Goal: Browse casually

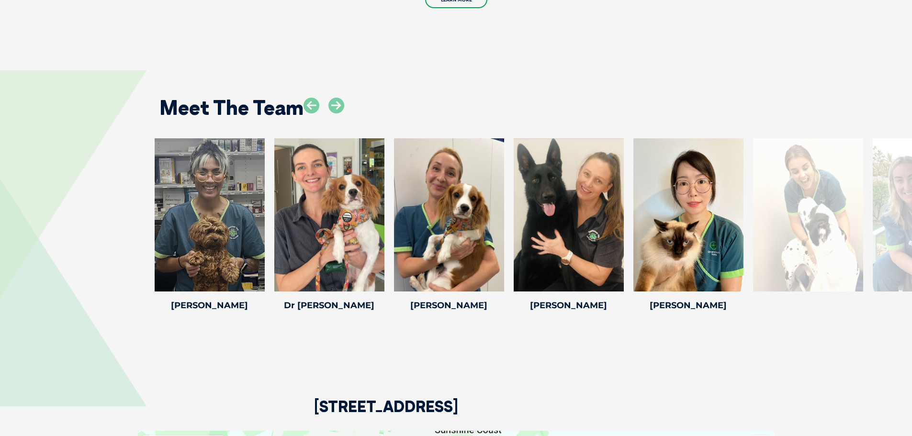
scroll to position [1244, 0]
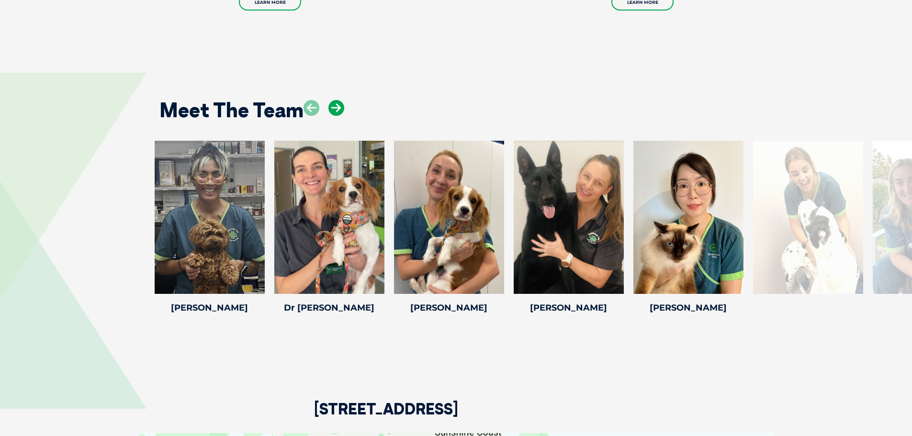
click at [340, 100] on icon at bounding box center [336, 108] width 16 height 16
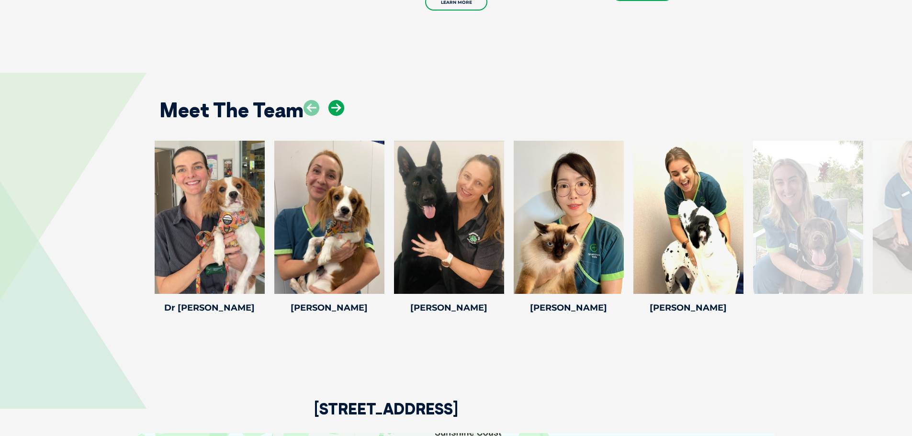
click at [336, 100] on icon at bounding box center [336, 108] width 16 height 16
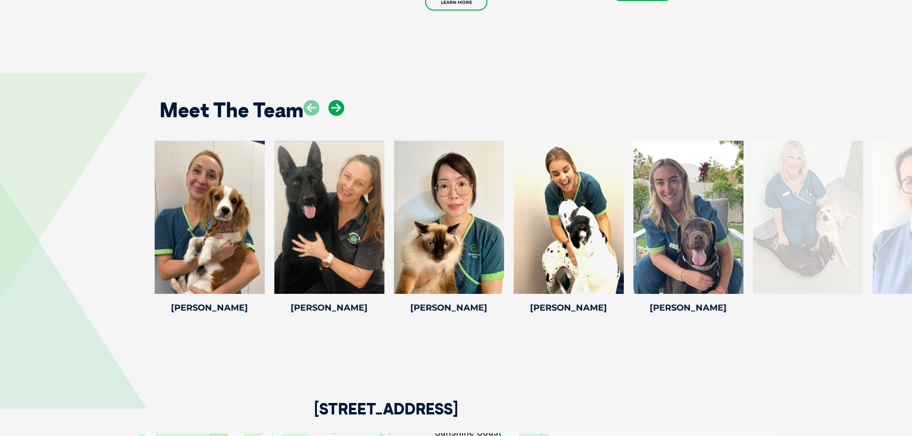
click at [336, 100] on icon at bounding box center [336, 108] width 16 height 16
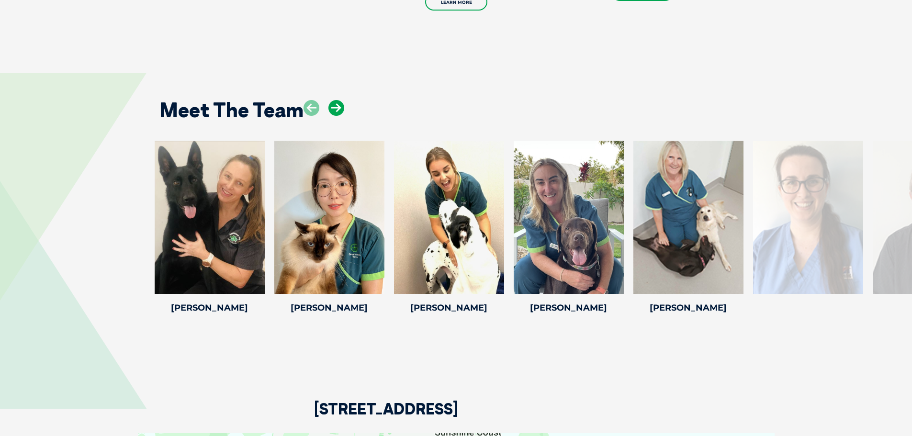
click at [336, 100] on icon at bounding box center [336, 108] width 16 height 16
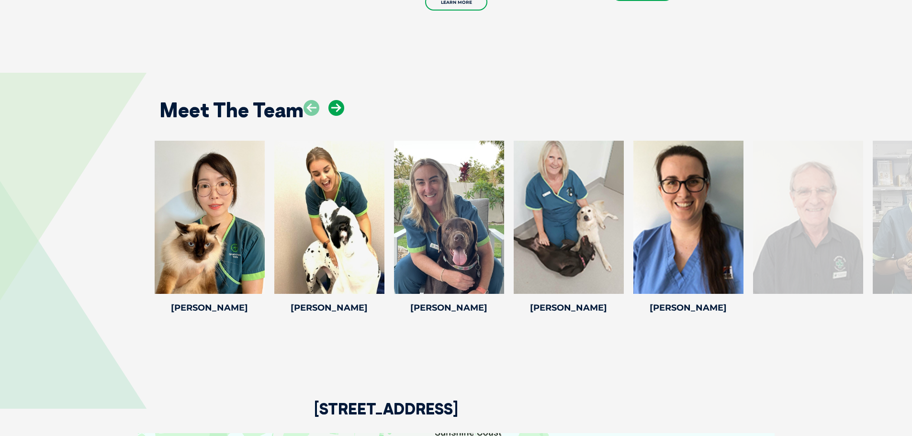
click at [336, 100] on icon at bounding box center [336, 108] width 16 height 16
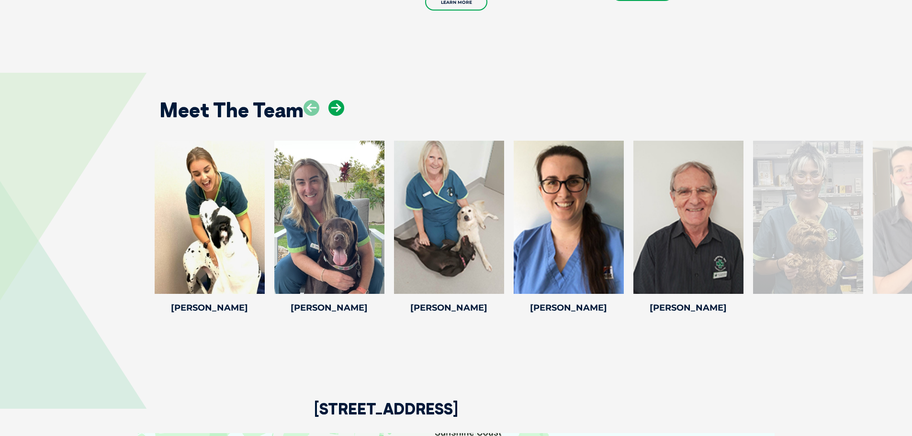
click at [336, 100] on icon at bounding box center [336, 108] width 16 height 16
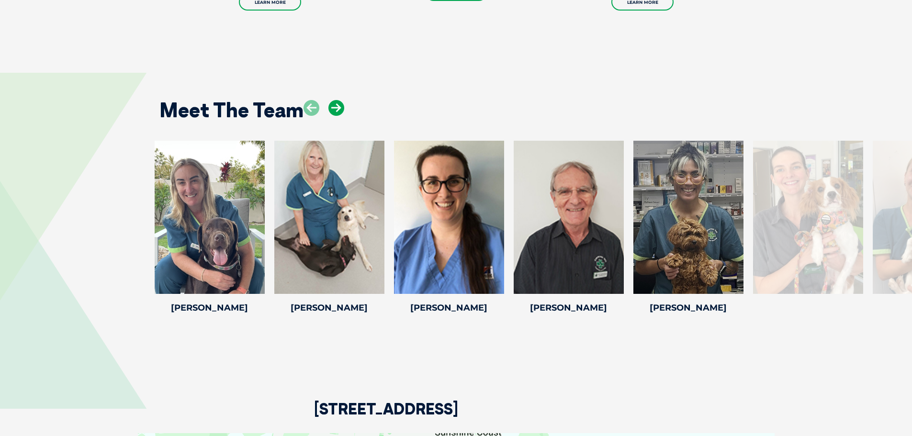
click at [336, 100] on icon at bounding box center [336, 108] width 16 height 16
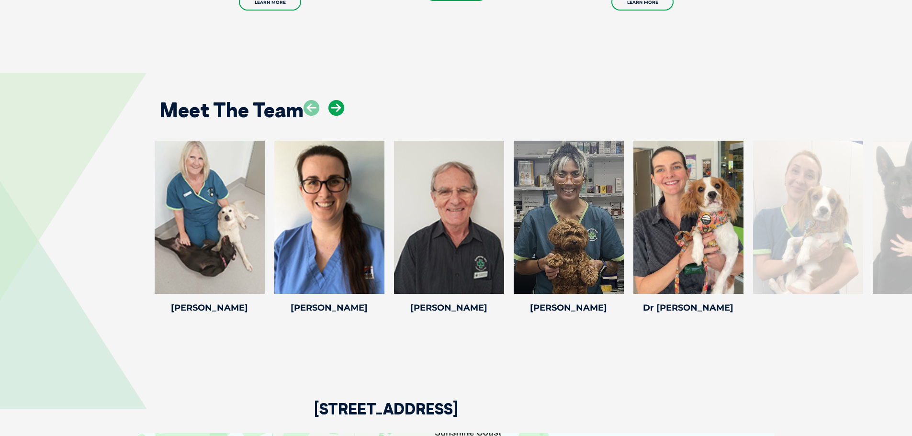
click at [336, 100] on icon at bounding box center [336, 108] width 16 height 16
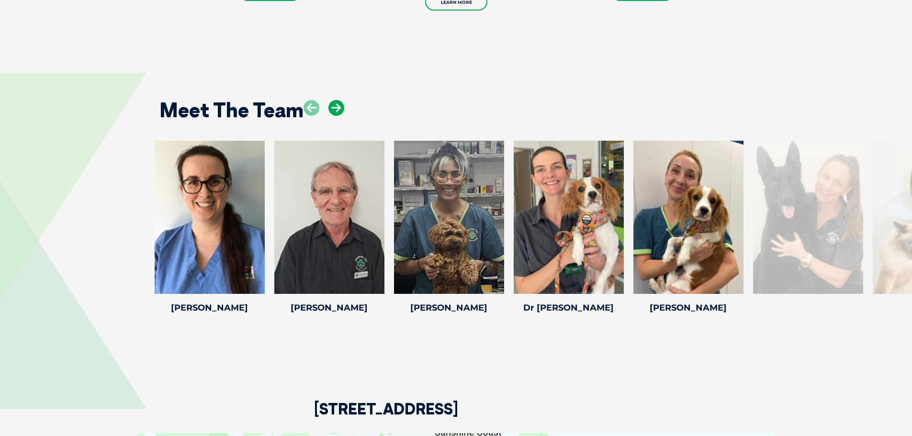
click at [334, 100] on icon at bounding box center [336, 108] width 16 height 16
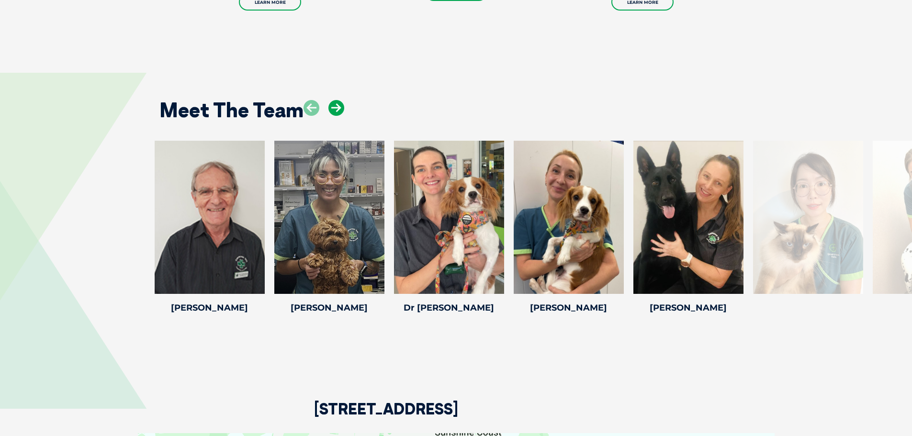
click at [334, 100] on icon at bounding box center [336, 108] width 16 height 16
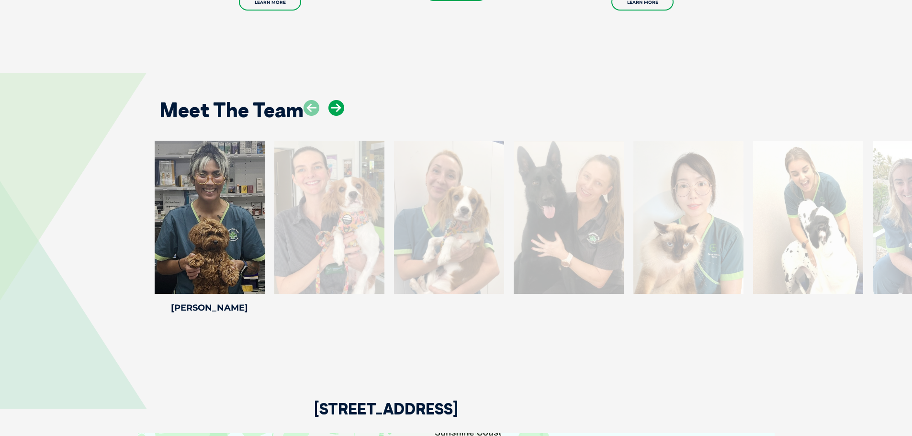
click at [334, 100] on icon at bounding box center [336, 108] width 16 height 16
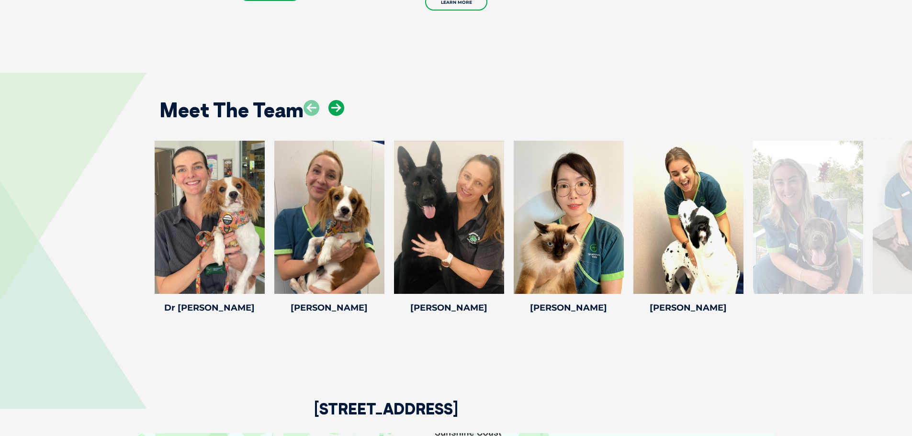
click at [334, 100] on icon at bounding box center [336, 108] width 16 height 16
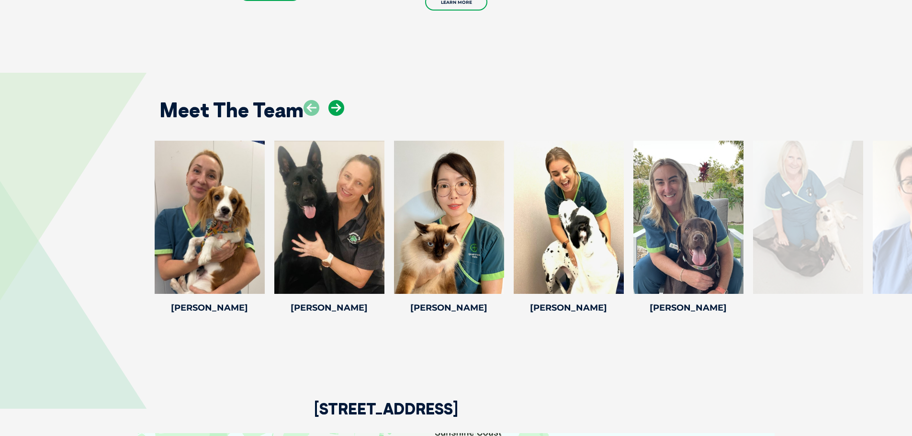
click at [334, 100] on icon at bounding box center [336, 108] width 16 height 16
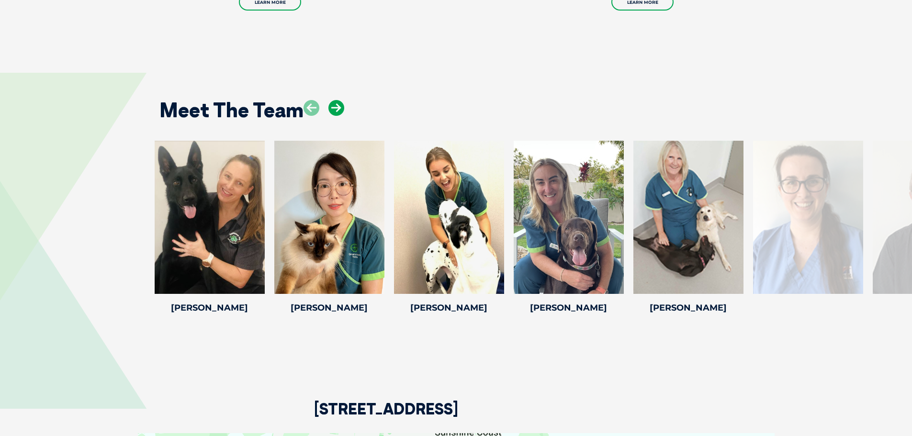
click at [334, 100] on icon at bounding box center [336, 108] width 16 height 16
